Goal: Task Accomplishment & Management: Complete application form

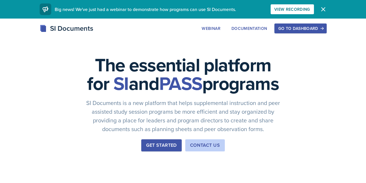
click at [323, 28] on div "Go to Dashboard" at bounding box center [300, 28] width 45 height 5
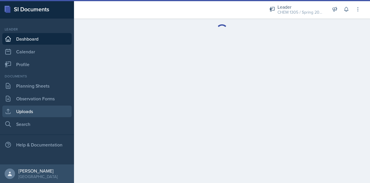
click at [33, 109] on link "Uploads" at bounding box center [36, 111] width 69 height 12
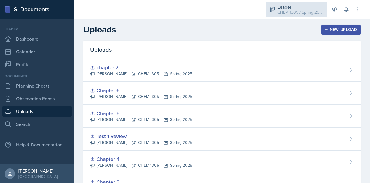
click at [314, 8] on div "Leader" at bounding box center [301, 6] width 46 height 7
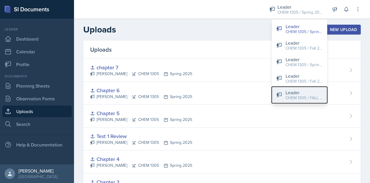
click at [301, 92] on div "Leader" at bounding box center [304, 92] width 37 height 7
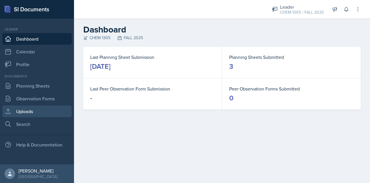
click at [34, 111] on link "Uploads" at bounding box center [36, 111] width 69 height 12
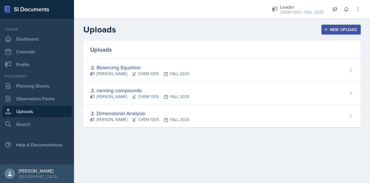
click at [342, 29] on div "New Upload" at bounding box center [341, 29] width 32 height 5
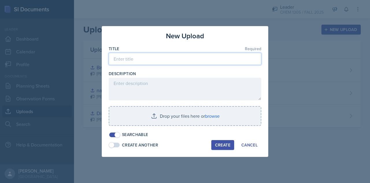
click at [171, 61] on input at bounding box center [185, 59] width 153 height 12
type input "Test 1"
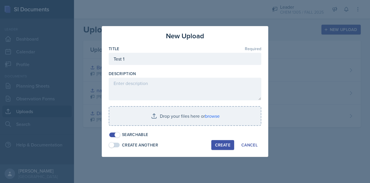
click at [221, 150] on div "New Upload Title Required Test 1 Description Drop your files here or browse Sea…" at bounding box center [185, 91] width 167 height 130
click at [221, 145] on div "Create" at bounding box center [222, 144] width 15 height 5
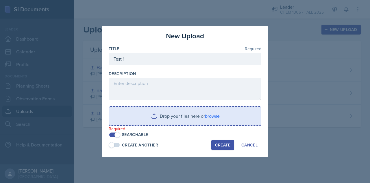
click at [176, 117] on input "file" at bounding box center [185, 115] width 152 height 19
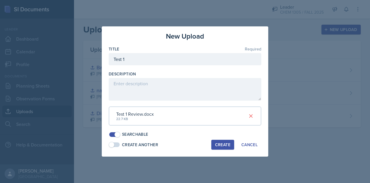
click at [220, 144] on div "Create" at bounding box center [222, 144] width 15 height 5
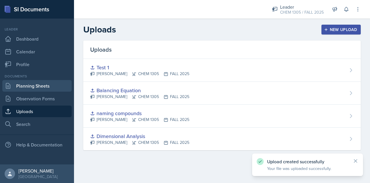
click at [33, 84] on link "Planning Sheets" at bounding box center [36, 86] width 69 height 12
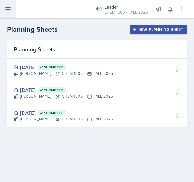
click at [9, 11] on icon at bounding box center [8, 9] width 7 height 7
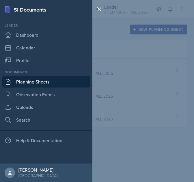
click at [132, 127] on div "SI Documents Leader Dashboard Calendar Profile Documents Planning Sheets Observ…" at bounding box center [97, 91] width 194 height 182
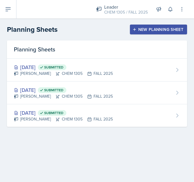
click at [158, 31] on div "New Planning Sheet" at bounding box center [159, 29] width 50 height 5
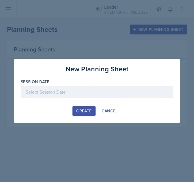
click at [83, 95] on div at bounding box center [97, 92] width 153 height 12
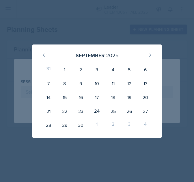
click at [101, 12] on div at bounding box center [97, 91] width 194 height 182
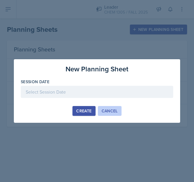
click at [115, 113] on div "Cancel" at bounding box center [110, 111] width 16 height 5
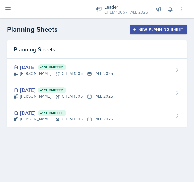
drag, startPoint x: 138, startPoint y: 28, endPoint x: 132, endPoint y: 32, distance: 6.9
click at [139, 28] on div "New Planning Sheet" at bounding box center [159, 29] width 50 height 5
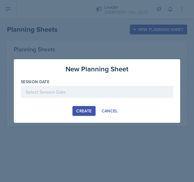
click at [69, 86] on div at bounding box center [97, 92] width 153 height 12
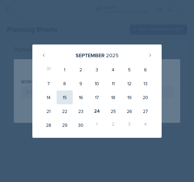
click at [64, 95] on div "15" at bounding box center [65, 98] width 16 height 14
type input "[DATE]"
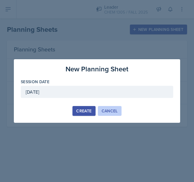
click at [105, 112] on div "Cancel" at bounding box center [110, 111] width 16 height 5
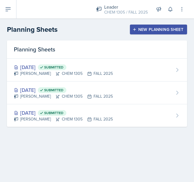
drag, startPoint x: 143, startPoint y: 29, endPoint x: 132, endPoint y: 38, distance: 13.7
click at [143, 29] on div "New Planning Sheet" at bounding box center [159, 29] width 50 height 5
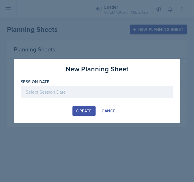
click at [79, 92] on div at bounding box center [97, 92] width 153 height 12
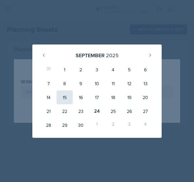
click at [68, 99] on div "15" at bounding box center [65, 98] width 16 height 14
type input "[DATE]"
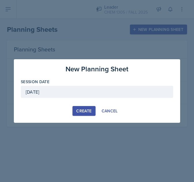
click at [82, 112] on div "Create" at bounding box center [83, 111] width 15 height 5
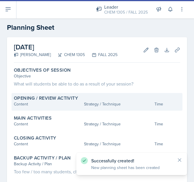
scroll to position [29, 0]
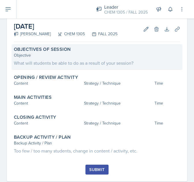
click at [57, 61] on div "What will students be able to do as a result of your session?" at bounding box center [97, 63] width 167 height 7
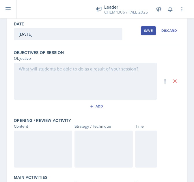
scroll to position [27, 0]
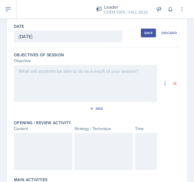
click at [116, 86] on div at bounding box center [85, 83] width 143 height 37
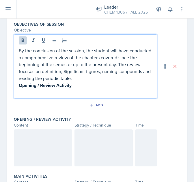
scroll to position [66, 0]
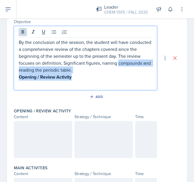
drag, startPoint x: 79, startPoint y: 77, endPoint x: 7, endPoint y: 58, distance: 74.6
click at [3, 65] on div "Date [DATE] [DATE] 31 1 2 3 4 5 6 7 8 9 10 11 12 13 14 15 16 17 18 19 20 21 22 …" at bounding box center [97, 172] width 194 height 384
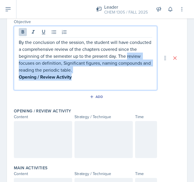
scroll to position [56, 0]
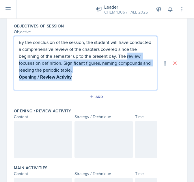
click at [79, 75] on p "Opening / Review Activity" at bounding box center [86, 76] width 134 height 7
click at [78, 78] on p "Opening / Review Activity" at bounding box center [86, 76] width 134 height 7
click at [74, 77] on p "Opening / Review Activity" at bounding box center [86, 76] width 134 height 7
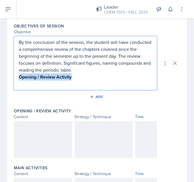
drag, startPoint x: 81, startPoint y: 80, endPoint x: 9, endPoint y: 68, distance: 72.6
click at [12, 78] on div "Date [DATE] [DATE] 31 1 2 3 4 5 6 7 8 9 10 11 12 13 14 15 16 17 18 19 20 21 22 …" at bounding box center [97, 170] width 180 height 360
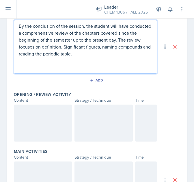
scroll to position [84, 0]
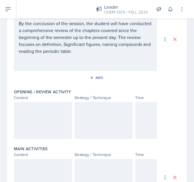
click at [95, 106] on div at bounding box center [104, 120] width 58 height 37
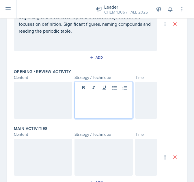
click at [103, 95] on p at bounding box center [104, 98] width 49 height 7
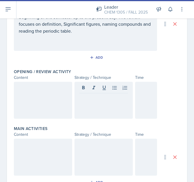
drag, startPoint x: 108, startPoint y: 101, endPoint x: 100, endPoint y: 101, distance: 7.5
click at [108, 101] on div at bounding box center [104, 100] width 58 height 37
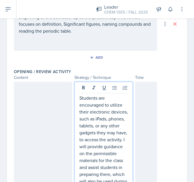
scroll to position [118, 0]
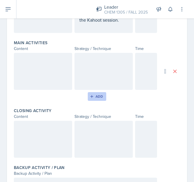
drag, startPoint x: 98, startPoint y: 87, endPoint x: 101, endPoint y: 86, distance: 2.9
click at [98, 86] on div at bounding box center [104, 71] width 58 height 37
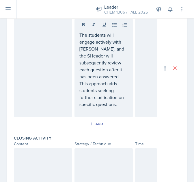
scroll to position [289, 0]
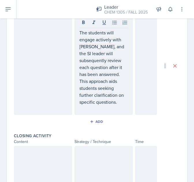
click at [101, 156] on p at bounding box center [104, 152] width 49 height 7
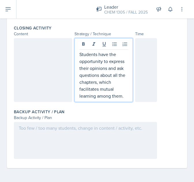
scroll to position [399, 0]
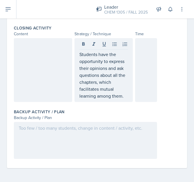
click at [29, 157] on div at bounding box center [85, 140] width 143 height 37
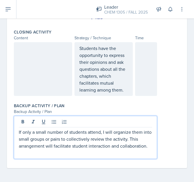
scroll to position [395, 0]
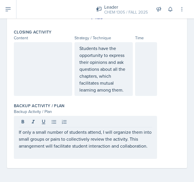
click at [24, 63] on div at bounding box center [43, 69] width 58 height 54
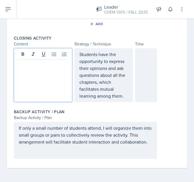
scroll to position [389, 0]
click at [141, 62] on div at bounding box center [146, 75] width 22 height 54
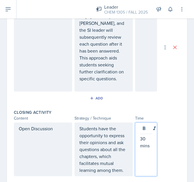
scroll to position [274, 0]
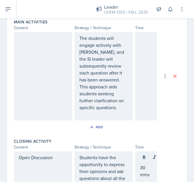
click at [36, 62] on div at bounding box center [43, 76] width 58 height 89
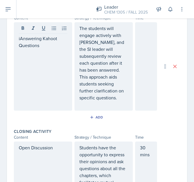
click at [137, 46] on div at bounding box center [146, 66] width 22 height 89
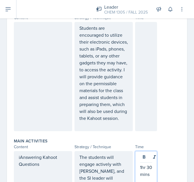
scroll to position [149, 0]
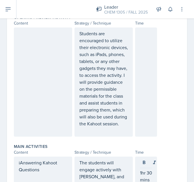
click at [136, 58] on div at bounding box center [146, 81] width 22 height 109
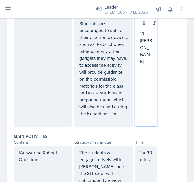
scroll to position [130, 0]
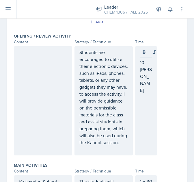
drag, startPoint x: 6, startPoint y: 75, endPoint x: 19, endPoint y: 76, distance: 12.5
click at [9, 75] on div "Date [DATE] [DATE] 31 1 2 3 4 5 6 7 8 9 10 11 12 13 14 15 16 17 18 19 20 21 22 …" at bounding box center [97, 172] width 194 height 514
click at [21, 76] on div at bounding box center [43, 100] width 58 height 109
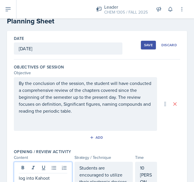
scroll to position [13, 0]
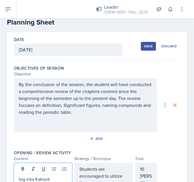
click at [144, 47] on div "Save" at bounding box center [148, 46] width 9 height 5
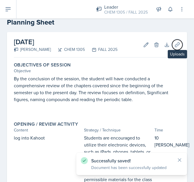
click at [175, 44] on icon at bounding box center [178, 45] width 6 height 6
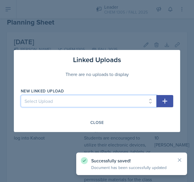
click at [116, 104] on select "Select Upload Dimensional Analysis naming compounds Balancing Equation Test 1" at bounding box center [89, 101] width 136 height 12
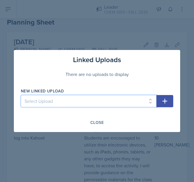
select select "9628dff0-f273-49a1-a31e-5917439aac28"
click at [21, 95] on select "Select Upload Dimensional Analysis naming compounds Balancing Equation Test 1" at bounding box center [89, 101] width 136 height 12
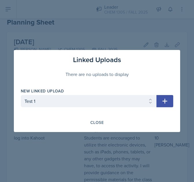
click at [165, 102] on icon "button" at bounding box center [165, 101] width 5 height 5
select select
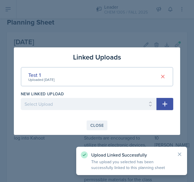
click at [99, 126] on div "Close" at bounding box center [97, 125] width 13 height 5
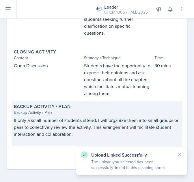
scroll to position [270, 0]
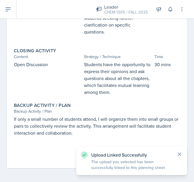
click at [181, 156] on icon at bounding box center [179, 154] width 3 height 3
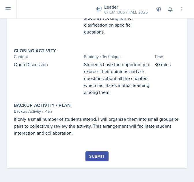
click at [97, 155] on div "Submit" at bounding box center [96, 156] width 15 height 5
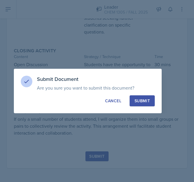
click at [140, 103] on div "Submit" at bounding box center [142, 101] width 15 height 6
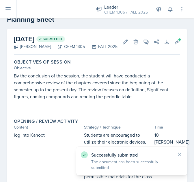
scroll to position [0, 0]
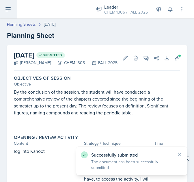
click at [15, 8] on button at bounding box center [8, 9] width 16 height 19
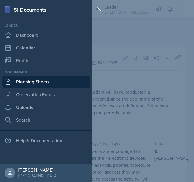
click at [85, 80] on link "Planning Sheets" at bounding box center [46, 82] width 88 height 12
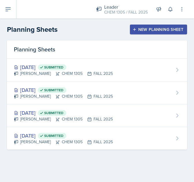
click at [155, 31] on div "New Planning Sheet" at bounding box center [159, 29] width 50 height 5
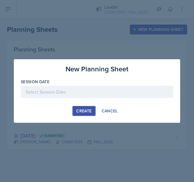
drag, startPoint x: 89, startPoint y: 92, endPoint x: 86, endPoint y: 96, distance: 5.2
click at [89, 92] on div at bounding box center [97, 92] width 153 height 12
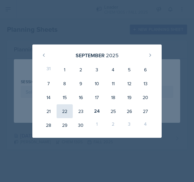
click at [65, 112] on div "22" at bounding box center [65, 111] width 16 height 14
type input "[DATE]"
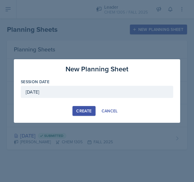
click at [81, 111] on div "Create" at bounding box center [83, 111] width 15 height 5
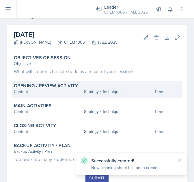
scroll to position [29, 0]
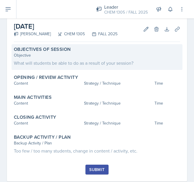
click at [114, 63] on div "What will students be able to do as a result of your session?" at bounding box center [97, 63] width 167 height 7
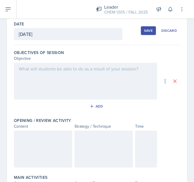
scroll to position [27, 0]
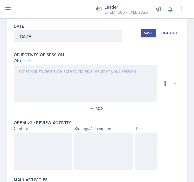
click at [124, 74] on div at bounding box center [85, 83] width 143 height 37
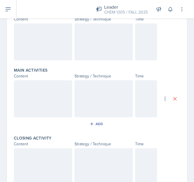
scroll to position [181, 0]
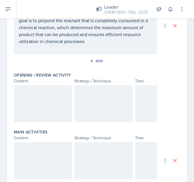
click at [93, 95] on div at bounding box center [104, 103] width 58 height 37
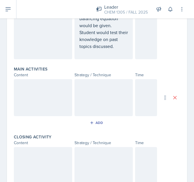
click at [103, 96] on div at bounding box center [104, 97] width 58 height 37
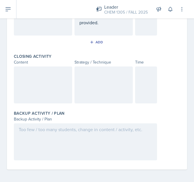
click at [103, 78] on div at bounding box center [104, 85] width 58 height 37
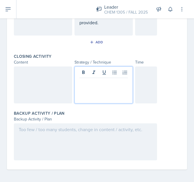
scroll to position [293, 0]
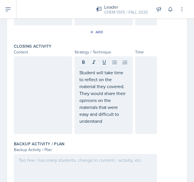
drag, startPoint x: 51, startPoint y: 165, endPoint x: 54, endPoint y: 164, distance: 2.9
click at [51, 165] on div at bounding box center [85, 172] width 143 height 37
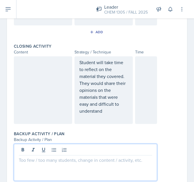
scroll to position [303, 0]
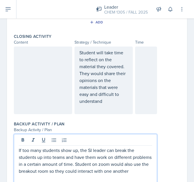
click at [146, 81] on div at bounding box center [146, 81] width 22 height 68
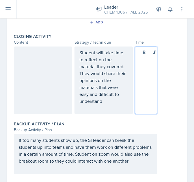
scroll to position [313, 0]
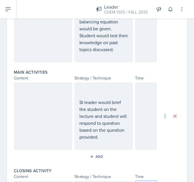
click at [143, 94] on div at bounding box center [146, 116] width 22 height 68
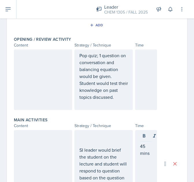
click at [139, 67] on div at bounding box center [146, 79] width 22 height 61
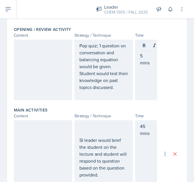
click at [34, 49] on div at bounding box center [43, 70] width 58 height 61
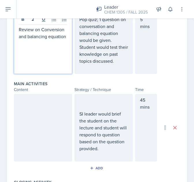
scroll to position [169, 0]
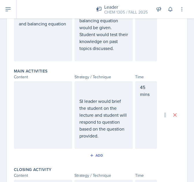
click at [75, 107] on div "SI leader would brief the student on the lecture and student will respond to qu…" at bounding box center [104, 115] width 58 height 68
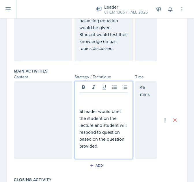
click at [53, 108] on div at bounding box center [43, 120] width 58 height 78
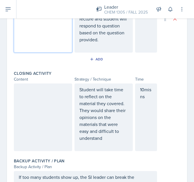
scroll to position [266, 0]
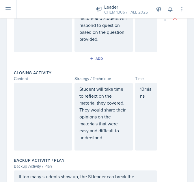
click at [23, 113] on div at bounding box center [43, 117] width 58 height 68
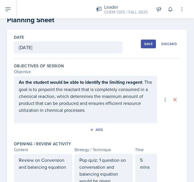
scroll to position [0, 0]
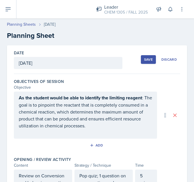
click at [145, 57] on div "Save" at bounding box center [148, 59] width 9 height 5
drag, startPoint x: 166, startPoint y: 55, endPoint x: 167, endPoint y: 60, distance: 5.2
click at [166, 56] on button "Discard" at bounding box center [170, 59] width 22 height 9
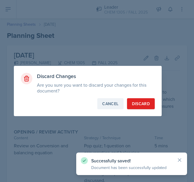
click at [112, 105] on div "Cancel" at bounding box center [110, 104] width 16 height 6
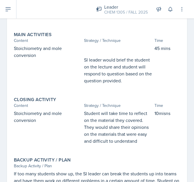
scroll to position [110, 0]
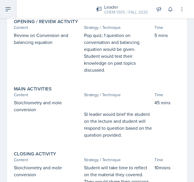
click at [10, 13] on button at bounding box center [8, 9] width 16 height 19
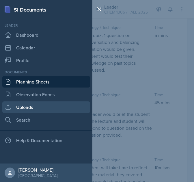
click at [32, 104] on link "Uploads" at bounding box center [46, 108] width 88 height 12
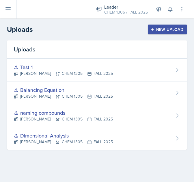
click at [180, 27] on div "New Upload" at bounding box center [168, 29] width 32 height 5
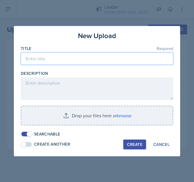
click at [72, 60] on input at bounding box center [97, 59] width 153 height 12
type input "chapter 5"
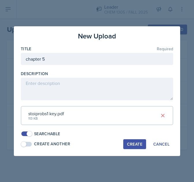
click at [130, 144] on div "Create" at bounding box center [134, 144] width 15 height 5
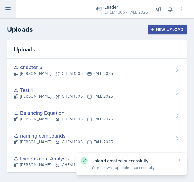
drag, startPoint x: 10, startPoint y: 5, endPoint x: 5, endPoint y: 8, distance: 5.5
click at [10, 5] on button at bounding box center [8, 9] width 16 height 19
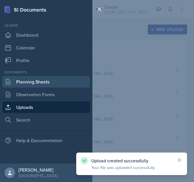
click at [53, 84] on link "Planning Sheets" at bounding box center [46, 82] width 88 height 12
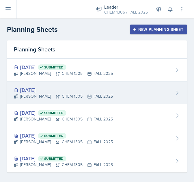
click at [56, 89] on div "[DATE]" at bounding box center [63, 90] width 99 height 8
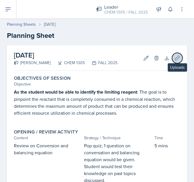
click at [175, 58] on icon at bounding box center [178, 58] width 6 height 6
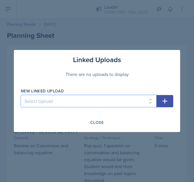
click at [114, 105] on select "Select Upload Dimensional Analysis naming compounds Balancing Equation Test 1 c…" at bounding box center [89, 101] width 136 height 12
select select "8f25eaaf-5724-4ba2-b1f5-bbc4ed96650d"
click at [21, 95] on select "Select Upload Dimensional Analysis naming compounds Balancing Equation Test 1 c…" at bounding box center [89, 101] width 136 height 12
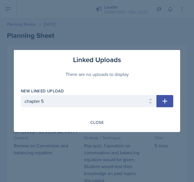
click at [165, 102] on icon "button" at bounding box center [165, 101] width 5 height 5
select select
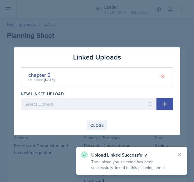
click at [95, 121] on button "Close" at bounding box center [97, 126] width 21 height 10
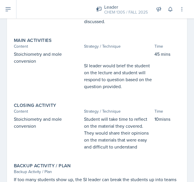
scroll to position [226, 0]
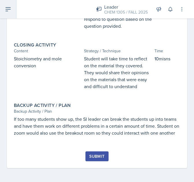
click at [4, 14] on button at bounding box center [8, 9] width 16 height 19
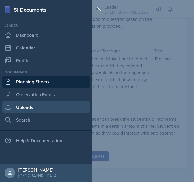
click at [28, 106] on link "Uploads" at bounding box center [46, 108] width 88 height 12
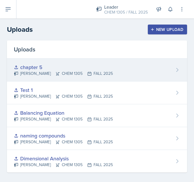
click at [129, 73] on div "chapter 5 [PERSON_NAME] CHEM 1305 FALL 2025" at bounding box center [97, 70] width 180 height 23
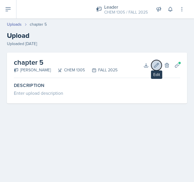
click at [156, 66] on icon at bounding box center [157, 65] width 4 height 4
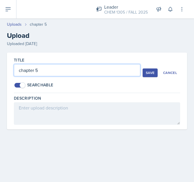
click at [89, 71] on input "chapter 5" at bounding box center [77, 70] width 127 height 12
drag, startPoint x: 89, startPoint y: 71, endPoint x: 3, endPoint y: 57, distance: 87.3
click at [3, 62] on div "Title chapter 5 Searchable Save Cancel Description Delete Upload Are you sure y…" at bounding box center [97, 98] width 194 height 91
type input "Stoichiometry"
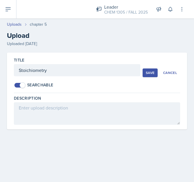
click at [153, 72] on div "Save" at bounding box center [150, 73] width 9 height 5
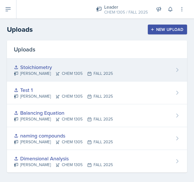
click at [97, 78] on div "Stoichiometry [PERSON_NAME] CHEM 1305 FALL 2025" at bounding box center [97, 70] width 180 height 23
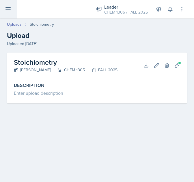
click at [12, 12] on button at bounding box center [8, 9] width 16 height 19
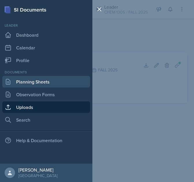
click at [52, 85] on link "Planning Sheets" at bounding box center [46, 82] width 88 height 12
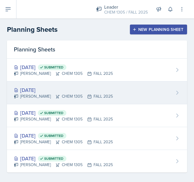
click at [78, 97] on div "[PERSON_NAME] CHEM 1305 FALL 2025" at bounding box center [63, 96] width 99 height 6
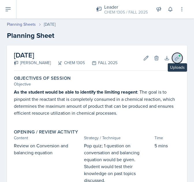
click at [176, 58] on button "Uploads" at bounding box center [177, 58] width 10 height 10
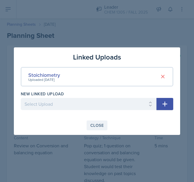
click at [99, 124] on div "Close" at bounding box center [97, 125] width 13 height 5
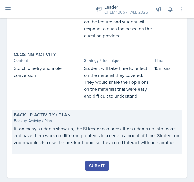
scroll to position [226, 0]
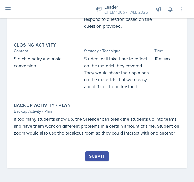
click at [99, 155] on div "Submit" at bounding box center [96, 156] width 15 height 5
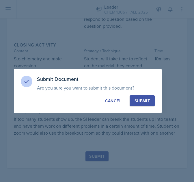
click at [149, 101] on div "Submit" at bounding box center [142, 101] width 15 height 6
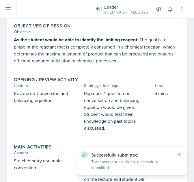
scroll to position [0, 0]
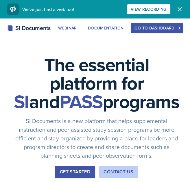
click at [153, 29] on div "Go to Dashboard" at bounding box center [156, 28] width 45 height 5
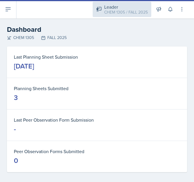
click at [136, 12] on div "CHEM 1305 / FALL 2025" at bounding box center [126, 12] width 44 height 6
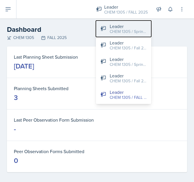
click at [121, 34] on div "CHEM 1305 / Spring 2025" at bounding box center [128, 32] width 37 height 6
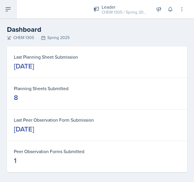
drag, startPoint x: 8, startPoint y: 6, endPoint x: 21, endPoint y: 32, distance: 29.8
click at [8, 6] on icon at bounding box center [8, 9] width 7 height 7
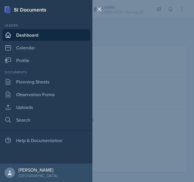
click at [141, 59] on div "SI Documents Leader Dashboard Calendar Profile Documents Planning Sheets Observ…" at bounding box center [97, 91] width 194 height 182
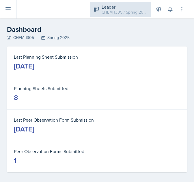
drag, startPoint x: 136, startPoint y: 10, endPoint x: 137, endPoint y: 22, distance: 11.6
click at [136, 10] on div "CHEM 1305 / Spring 2025" at bounding box center [125, 12] width 46 height 6
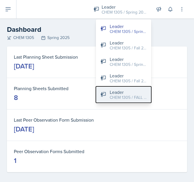
click at [120, 92] on div "Leader" at bounding box center [128, 92] width 37 height 7
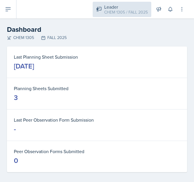
click at [127, 10] on div "CHEM 1305 / FALL 2025" at bounding box center [126, 12] width 44 height 6
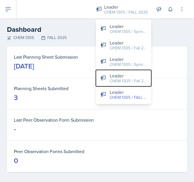
click at [113, 78] on div "CHEM 1305 / Fall 2024" at bounding box center [128, 81] width 37 height 6
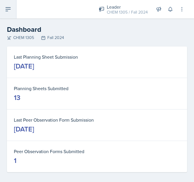
click at [6, 14] on button at bounding box center [8, 9] width 16 height 19
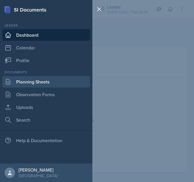
click at [41, 81] on link "Planning Sheets" at bounding box center [46, 82] width 88 height 12
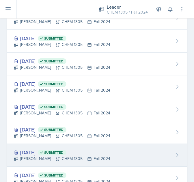
scroll to position [186, 0]
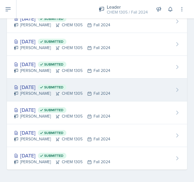
click at [31, 84] on div "[DATE] Submitted" at bounding box center [62, 87] width 97 height 8
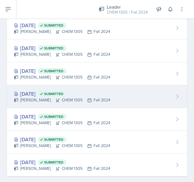
scroll to position [186, 0]
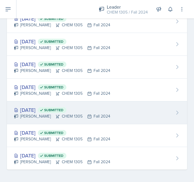
click at [41, 110] on div "Sep 18th, 2024 Submitted" at bounding box center [62, 110] width 97 height 8
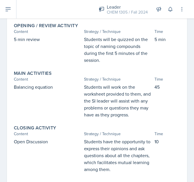
scroll to position [145, 0]
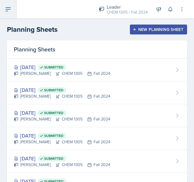
click at [12, 11] on button at bounding box center [8, 9] width 16 height 19
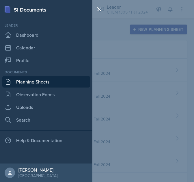
click at [49, 85] on link "Planning Sheets" at bounding box center [46, 82] width 88 height 12
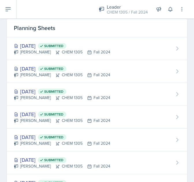
scroll to position [186, 0]
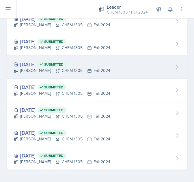
click at [44, 65] on div "Oct 2nd, 2024 Submitted" at bounding box center [62, 64] width 97 height 8
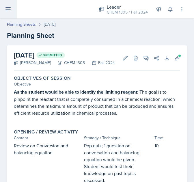
click at [10, 7] on button at bounding box center [8, 9] width 16 height 19
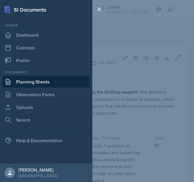
click at [145, 75] on div "SI Documents Leader Dashboard Calendar Profile Documents Planning Sheets Observ…" at bounding box center [97, 91] width 194 height 182
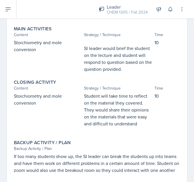
scroll to position [174, 0]
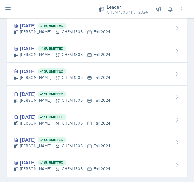
scroll to position [186, 0]
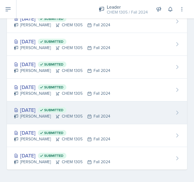
click at [35, 110] on div "Sep 18th, 2024 Submitted" at bounding box center [62, 110] width 97 height 8
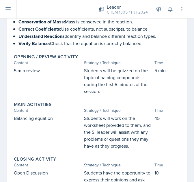
scroll to position [14, 0]
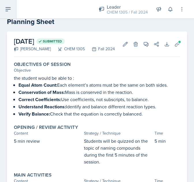
click at [2, 8] on button at bounding box center [8, 9] width 16 height 19
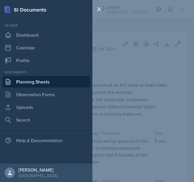
click at [117, 32] on div "SI Documents Leader Dashboard Calendar Profile Documents Planning Sheets Observ…" at bounding box center [97, 91] width 194 height 182
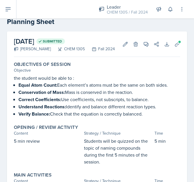
drag, startPoint x: 123, startPoint y: 14, endPoint x: 122, endPoint y: 19, distance: 4.4
click at [122, 14] on div "CHEM 1305 / Fall 2024" at bounding box center [127, 12] width 41 height 6
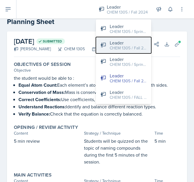
click at [124, 49] on div "CHEM 1305 / Fall 2023" at bounding box center [128, 48] width 37 height 6
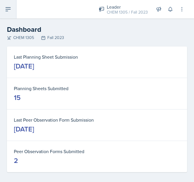
click at [12, 14] on button at bounding box center [8, 9] width 16 height 19
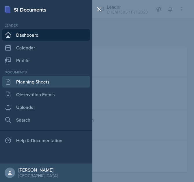
drag, startPoint x: 53, startPoint y: 79, endPoint x: 54, endPoint y: 82, distance: 3.2
click at [53, 79] on link "Planning Sheets" at bounding box center [46, 82] width 88 height 12
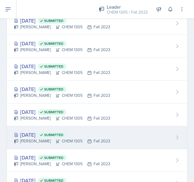
scroll to position [231, 0]
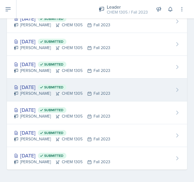
click at [41, 86] on div "Sep 26th, 2023 Submitted" at bounding box center [62, 87] width 97 height 8
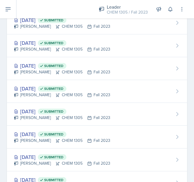
scroll to position [231, 0]
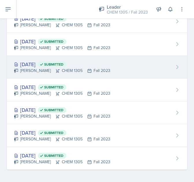
click at [47, 63] on div "Oct 3rd, 2023 Submitted" at bounding box center [62, 64] width 97 height 8
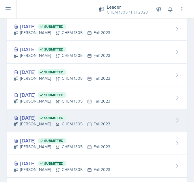
scroll to position [231, 0]
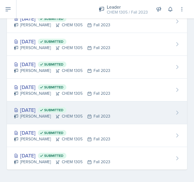
click at [45, 112] on div "Sep 19th, 2023 Submitted" at bounding box center [62, 110] width 97 height 8
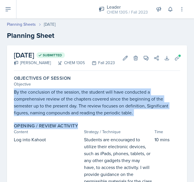
drag, startPoint x: 34, startPoint y: 102, endPoint x: 145, endPoint y: 129, distance: 113.6
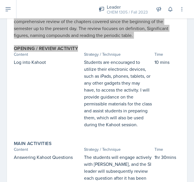
scroll to position [87, 0]
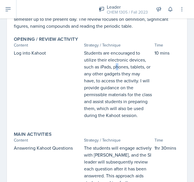
drag, startPoint x: 116, startPoint y: 72, endPoint x: 106, endPoint y: 73, distance: 9.3
click at [116, 73] on p "Students are encouraged to utilize their electronic devices, such as iPads, pho…" at bounding box center [118, 83] width 68 height 69
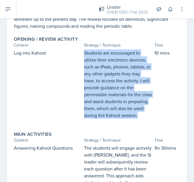
drag, startPoint x: 82, startPoint y: 59, endPoint x: 102, endPoint y: 130, distance: 74.2
click at [102, 125] on div "Log into Kahoot Students are encouraged to utilize their electronic devices, su…" at bounding box center [97, 86] width 167 height 75
click at [126, 86] on p "Students are encouraged to utilize their electronic devices, such as iPads, pho…" at bounding box center [118, 83] width 68 height 69
drag, startPoint x: 105, startPoint y: 128, endPoint x: 90, endPoint y: 61, distance: 68.6
click at [84, 58] on p "Students are encouraged to utilize their electronic devices, such as iPads, pho…" at bounding box center [118, 83] width 68 height 69
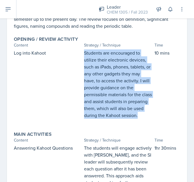
copy p "Students are encouraged to utilize their electronic devices, such as iPads, pho…"
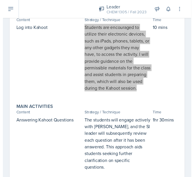
scroll to position [145, 0]
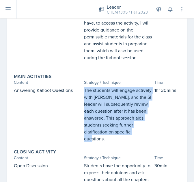
drag, startPoint x: 98, startPoint y: 149, endPoint x: 84, endPoint y: 105, distance: 45.9
click at [84, 105] on p "The students will engage actively with [PERSON_NAME], and the SI leader will su…" at bounding box center [118, 115] width 68 height 56
drag, startPoint x: 87, startPoint y: 110, endPoint x: 104, endPoint y: 145, distance: 38.7
click at [104, 142] on p "The students will engage actively with [PERSON_NAME], and the SI leader will su…" at bounding box center [118, 115] width 68 height 56
drag, startPoint x: 108, startPoint y: 146, endPoint x: 111, endPoint y: 154, distance: 9.0
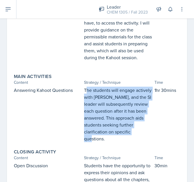
click at [108, 142] on p "The students will engage actively with [PERSON_NAME], and the SI leader will su…" at bounding box center [118, 115] width 68 height 56
click at [104, 142] on p "The students will engage actively with [PERSON_NAME], and the SI leader will su…" at bounding box center [118, 115] width 68 height 56
drag, startPoint x: 106, startPoint y: 151, endPoint x: 78, endPoint y: 101, distance: 57.3
click at [78, 101] on div "Answering Kahoot Questions The students will engage actively with Kahoot, and t…" at bounding box center [97, 115] width 167 height 56
copy div "The students will engage actively with [PERSON_NAME], and the SI leader will su…"
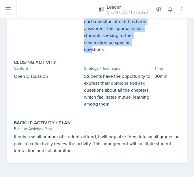
scroll to position [247, 0]
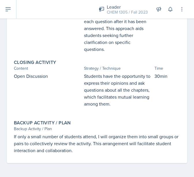
click at [139, 105] on p "Students have the opportunity to express their opinions and ask questions about…" at bounding box center [118, 90] width 68 height 35
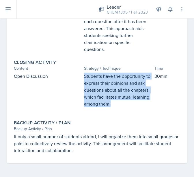
drag, startPoint x: 141, startPoint y: 105, endPoint x: 83, endPoint y: 77, distance: 64.4
click at [84, 77] on p "Students have the opportunity to express their opinions and ask questions about…" at bounding box center [118, 90] width 68 height 35
copy p "Students have the opportunity to express their opinions and ask questions about…"
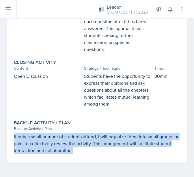
drag, startPoint x: 71, startPoint y: 151, endPoint x: 6, endPoint y: 135, distance: 67.0
copy p "If only a small number of students attend, I will organize them into small grou…"
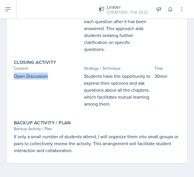
drag, startPoint x: 51, startPoint y: 77, endPoint x: 14, endPoint y: 77, distance: 37.0
click at [14, 77] on p "Open Discussion" at bounding box center [48, 76] width 68 height 7
copy p "Open Discussion"
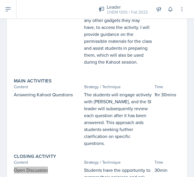
scroll to position [131, 0]
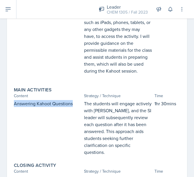
drag, startPoint x: 73, startPoint y: 116, endPoint x: -12, endPoint y: 116, distance: 85.0
click at [0, 116] on html "SI Documents Leader Dashboard Calendar Profile Documents Planning Sheets Observ…" at bounding box center [97, 88] width 194 height 177
copy p "Answering Kahoot Questions"
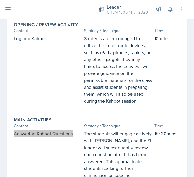
scroll to position [45, 0]
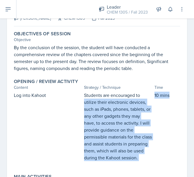
drag, startPoint x: 168, startPoint y: 102, endPoint x: 148, endPoint y: 102, distance: 20.0
click at [148, 102] on div "Log into Kahoot Students are encouraged to utilize their electronic devices, su…" at bounding box center [97, 129] width 167 height 75
click at [160, 99] on p "10 mins" at bounding box center [168, 95] width 26 height 7
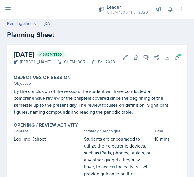
scroll to position [0, 0]
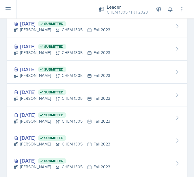
scroll to position [231, 0]
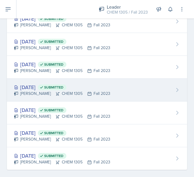
click at [39, 88] on div "Sep 26th, 2023 Submitted" at bounding box center [62, 87] width 97 height 8
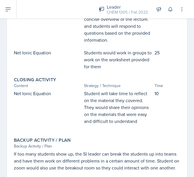
scroll to position [202, 0]
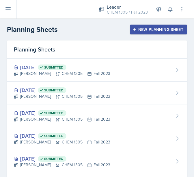
click at [159, 27] on div "New Planning Sheet" at bounding box center [159, 29] width 50 height 5
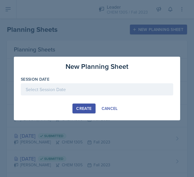
click at [97, 89] on div at bounding box center [97, 89] width 153 height 12
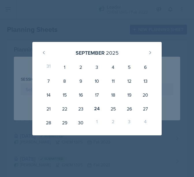
click at [155, 21] on div at bounding box center [97, 88] width 194 height 177
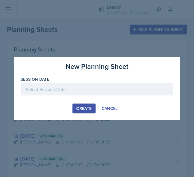
click at [119, 14] on div at bounding box center [97, 88] width 194 height 177
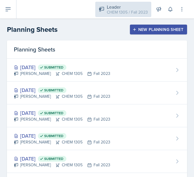
click at [122, 12] on div "CHEM 1305 / Fall 2023" at bounding box center [127, 12] width 41 height 6
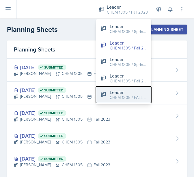
click at [119, 94] on div "Leader" at bounding box center [128, 92] width 37 height 7
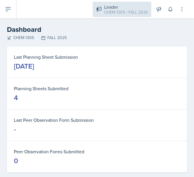
click at [134, 12] on div "CHEM 1305 / FALL 2025" at bounding box center [126, 12] width 44 height 6
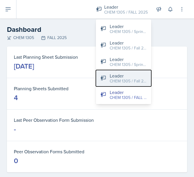
click at [122, 82] on div "CHEM 1305 / Fall 2024" at bounding box center [128, 81] width 37 height 6
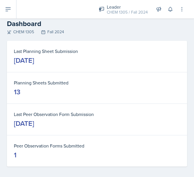
scroll to position [9, 0]
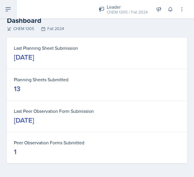
click at [9, 10] on icon at bounding box center [8, 9] width 7 height 7
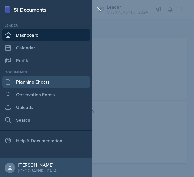
click at [40, 82] on link "Planning Sheets" at bounding box center [46, 82] width 88 height 12
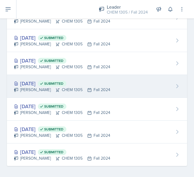
scroll to position [191, 0]
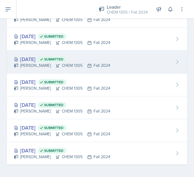
click at [47, 59] on div "Oct 2nd, 2024 Submitted" at bounding box center [62, 59] width 97 height 8
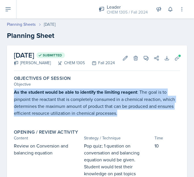
drag, startPoint x: 14, startPoint y: 99, endPoint x: 126, endPoint y: 124, distance: 113.9
click at [126, 122] on div "As the student would be able to identify the limiting reagent : The goal is to …" at bounding box center [97, 106] width 167 height 34
copy p "As the student would be able to identify the limiting reagent : The goal is to …"
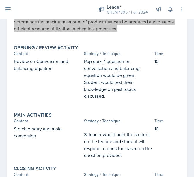
scroll to position [87, 0]
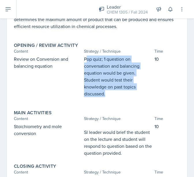
drag, startPoint x: 84, startPoint y: 65, endPoint x: 112, endPoint y: 102, distance: 46.5
click at [112, 97] on p "Pop quiz; 1 question on conversation and balancing equation would be given. Stu…" at bounding box center [118, 77] width 68 height 42
click at [109, 97] on p "Pop quiz; 1 question on conversation and balancing equation would be given. Stu…" at bounding box center [118, 77] width 68 height 42
click at [108, 97] on p "Pop quiz; 1 question on conversation and balancing equation would be given. Stu…" at bounding box center [118, 77] width 68 height 42
click at [102, 97] on p "Pop quiz; 1 question on conversation and balancing equation would be given. Stu…" at bounding box center [118, 77] width 68 height 42
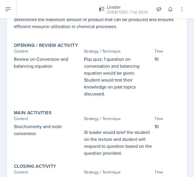
click at [52, 99] on div "Review on Conversion and balancing equation" at bounding box center [48, 79] width 68 height 47
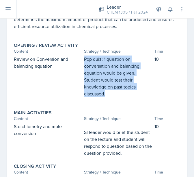
drag, startPoint x: 101, startPoint y: 95, endPoint x: 82, endPoint y: 65, distance: 35.5
click at [82, 65] on div "Review on Conversion and balancing equation Pop quiz; 1 question on conversatio…" at bounding box center [97, 79] width 167 height 47
copy p "Pop quiz; 1 question on conversation and balancing equation would be given. Stu…"
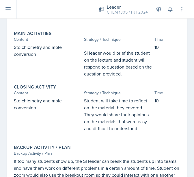
scroll to position [174, 0]
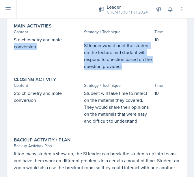
drag, startPoint x: 130, startPoint y: 70, endPoint x: 89, endPoint y: 57, distance: 42.8
click at [79, 47] on div "Stoichiometry and mole conversion SI leader would brief the student on the lect…" at bounding box center [97, 53] width 167 height 34
click at [123, 70] on p "SI leader would brief the student on the lecture and student will respond to qu…" at bounding box center [118, 56] width 68 height 28
click at [131, 70] on p "SI leader would brief the student on the lecture and student will respond to qu…" at bounding box center [118, 56] width 68 height 28
click at [140, 72] on div "Main Activities Content Strategy / Technique Time Stoichiometry and mole conver…" at bounding box center [97, 46] width 171 height 51
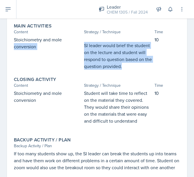
click at [137, 118] on p "Student will take time to reflect on the material they covered. They would shar…" at bounding box center [118, 107] width 68 height 35
drag, startPoint x: 133, startPoint y: 74, endPoint x: 86, endPoint y: 55, distance: 50.7
click at [81, 53] on div "Stoichiometry and mole conversion SI leader would brief the student on the lect…" at bounding box center [97, 53] width 167 height 34
copy div "SI leader would brief the student on the lecture and student will respond to qu…"
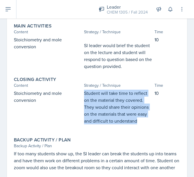
drag, startPoint x: 142, startPoint y: 128, endPoint x: 83, endPoint y: 101, distance: 64.4
click at [84, 101] on p "Student will take time to reflect on the material they covered. They would shar…" at bounding box center [118, 107] width 68 height 35
copy p "Student will take time to reflect on the material they covered. They would shar…"
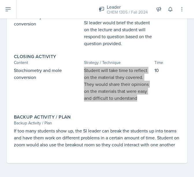
scroll to position [209, 0]
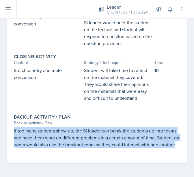
drag, startPoint x: 41, startPoint y: 144, endPoint x: 4, endPoint y: 125, distance: 41.7
click at [4, 125] on div "October 2nd, 2024 Submitted Dorothy Arogunjo CHEM 1305 Fall 2024 Edit Delete Vi…" at bounding box center [97, 13] width 194 height 328
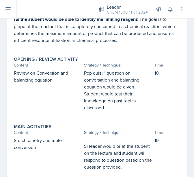
scroll to position [65, 0]
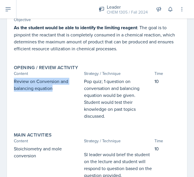
drag, startPoint x: 61, startPoint y: 91, endPoint x: 7, endPoint y: 87, distance: 54.3
click at [7, 87] on div "October 2nd, 2024 Submitted Dorothy Arogunjo CHEM 1305 Fall 2024 Edit Delete Vi…" at bounding box center [97, 138] width 180 height 314
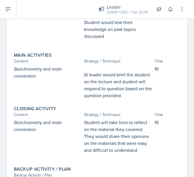
scroll to position [151, 0]
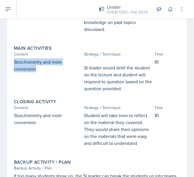
drag, startPoint x: 28, startPoint y: 73, endPoint x: 8, endPoint y: 66, distance: 20.7
click at [8, 66] on div "October 2nd, 2024 Submitted Dorothy Arogunjo CHEM 1305 Fall 2024 Edit Delete Vi…" at bounding box center [97, 51] width 180 height 314
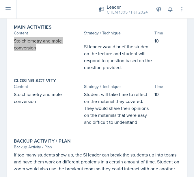
scroll to position [209, 0]
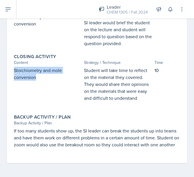
drag, startPoint x: 35, startPoint y: 71, endPoint x: 10, endPoint y: 69, distance: 25.0
click at [1, 64] on div "October 2nd, 2024 Submitted Dorothy Arogunjo CHEM 1305 Fall 2024 Edit Delete Vi…" at bounding box center [97, 13] width 194 height 328
